Goal: Communication & Community: Answer question/provide support

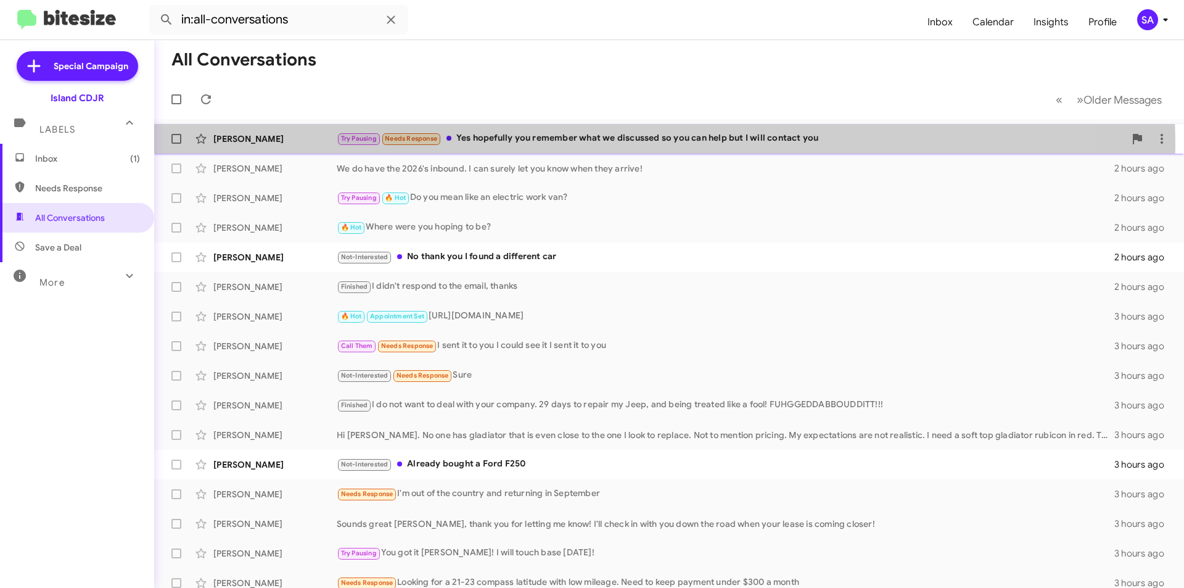
click at [587, 146] on div "Try Pausing Needs Response Yes hopefully you remember what we discussed so you …" at bounding box center [731, 138] width 788 height 14
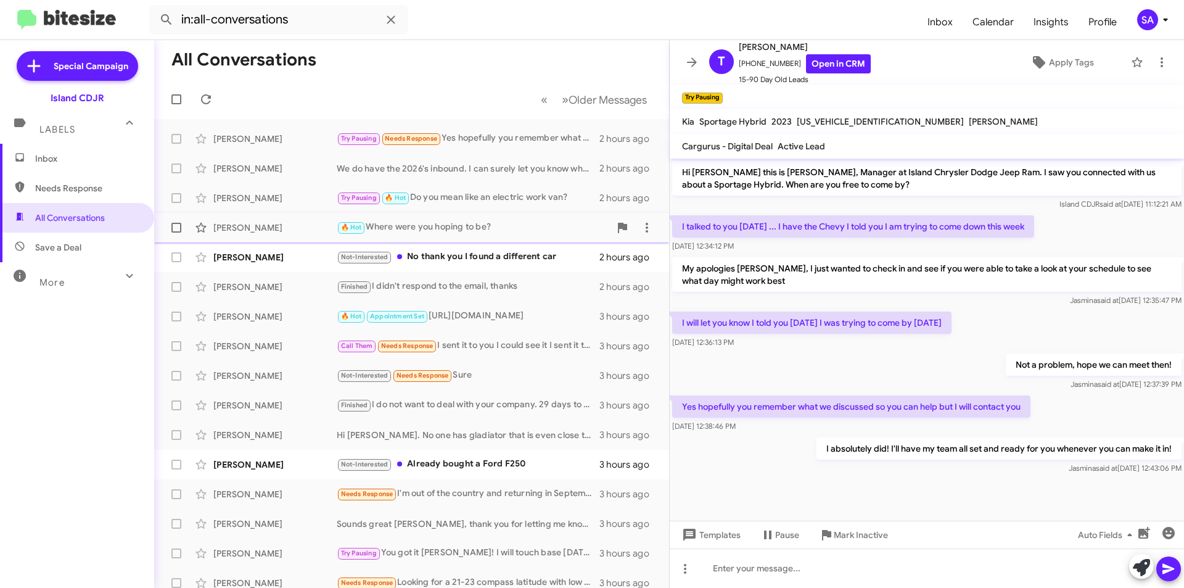
click at [489, 226] on div "🔥 Hot Where were you hoping to be?" at bounding box center [473, 227] width 273 height 14
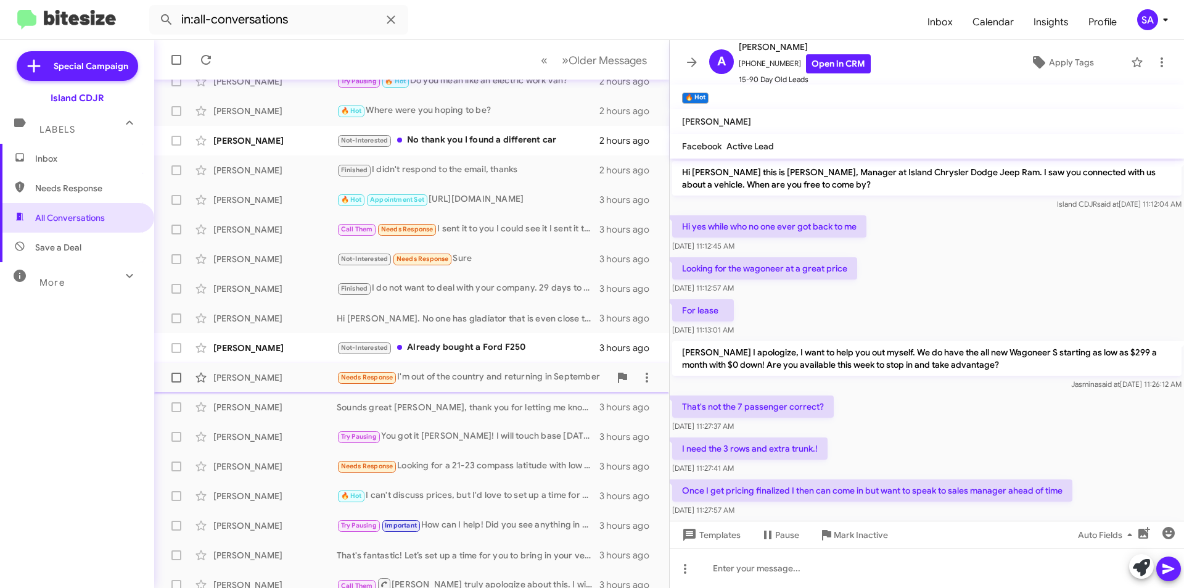
scroll to position [123, 0]
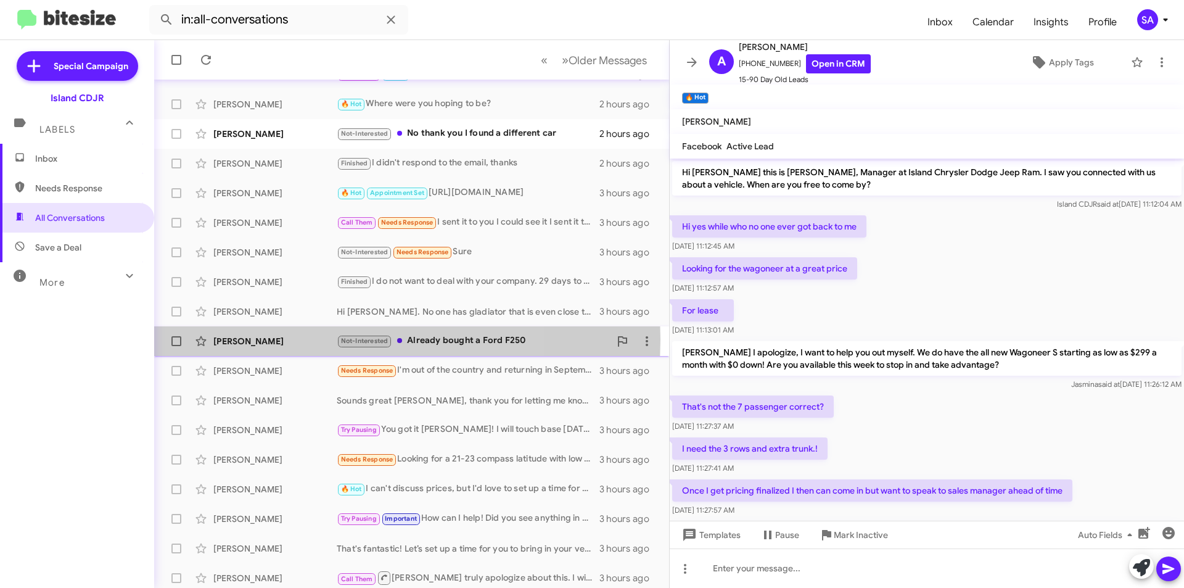
click at [289, 339] on div "[PERSON_NAME]" at bounding box center [274, 341] width 123 height 12
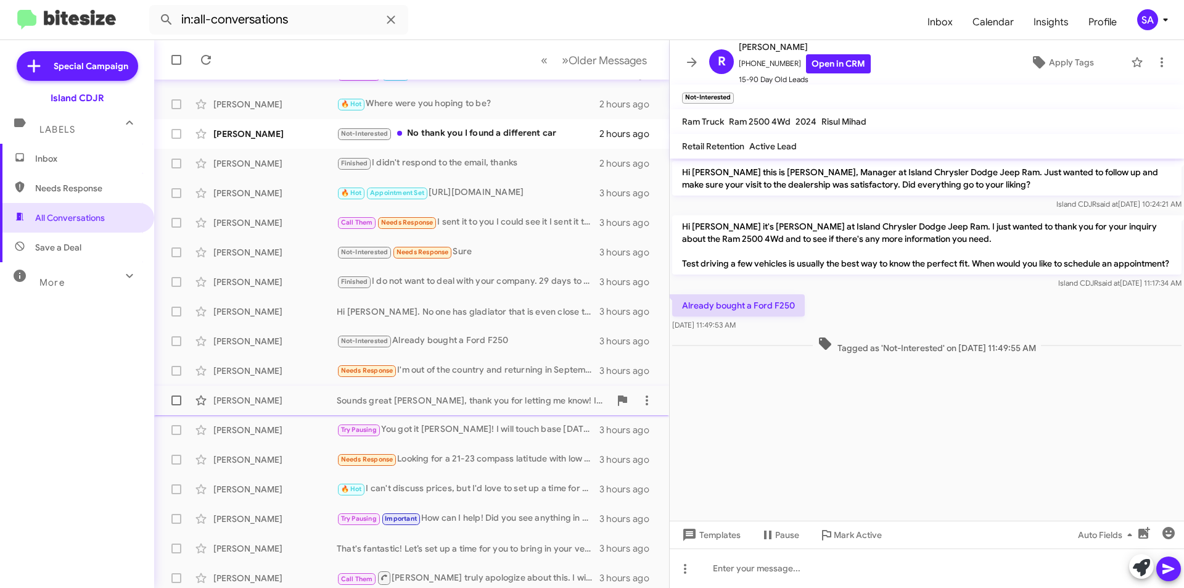
scroll to position [128, 0]
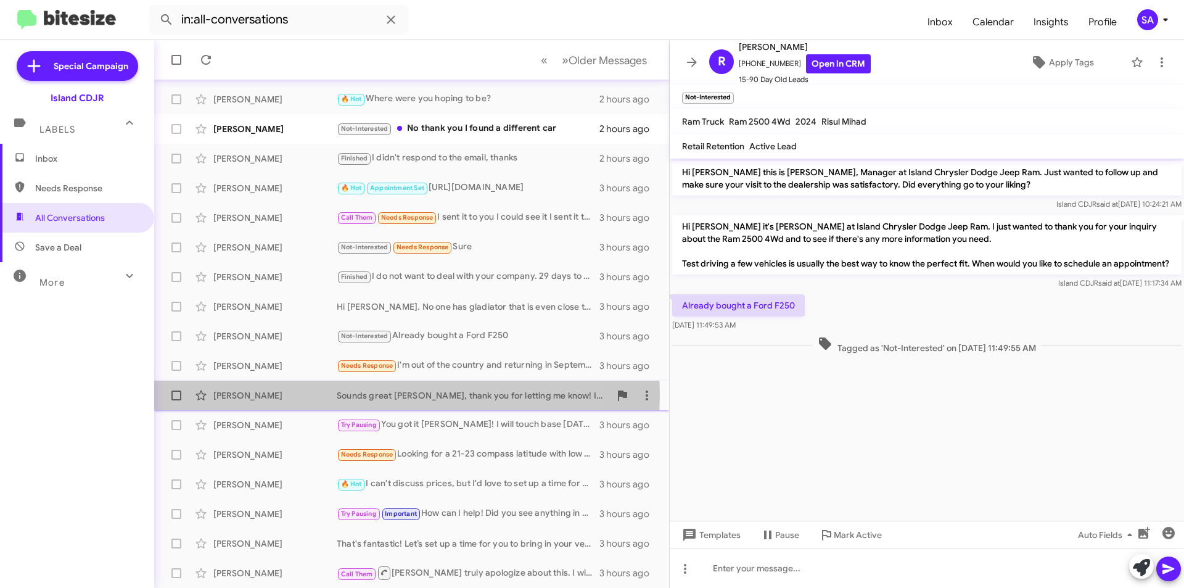
click at [239, 395] on div "[PERSON_NAME]" at bounding box center [274, 395] width 123 height 12
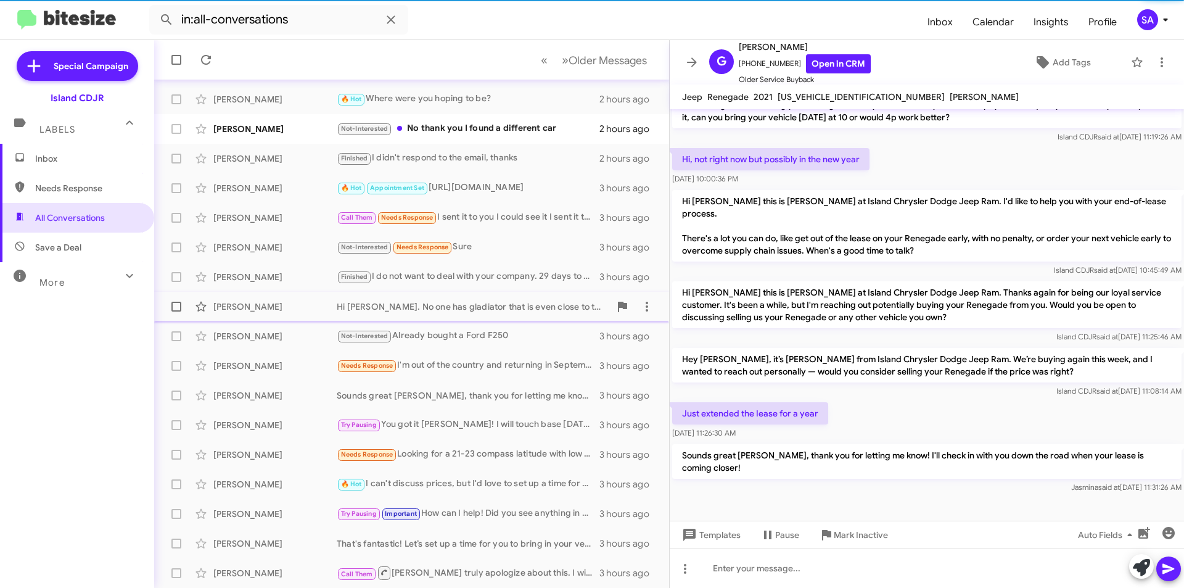
scroll to position [109, 0]
